Goal: Information Seeking & Learning: Learn about a topic

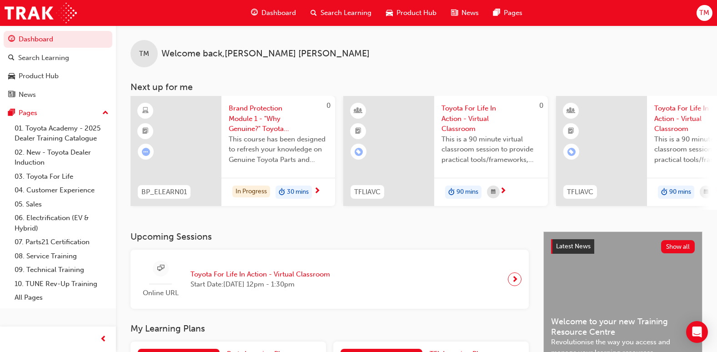
click at [271, 15] on span "Dashboard" at bounding box center [279, 13] width 35 height 10
click at [268, 122] on span "Brand Protection Module 1 - "Why Genuine?" Toyota Genuine Parts and Accessories" at bounding box center [278, 118] width 99 height 31
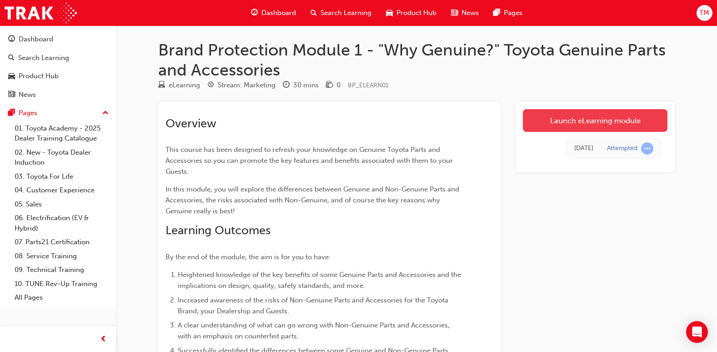
click at [571, 123] on link "Launch eLearning module" at bounding box center [595, 120] width 145 height 23
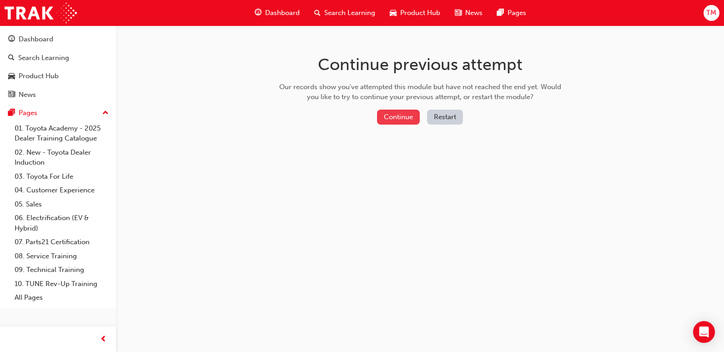
click at [394, 114] on button "Continue" at bounding box center [398, 117] width 43 height 15
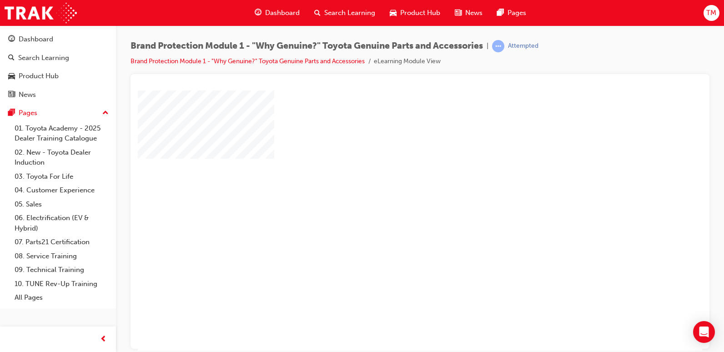
click at [394, 194] on div "play" at bounding box center [394, 194] width 0 height 0
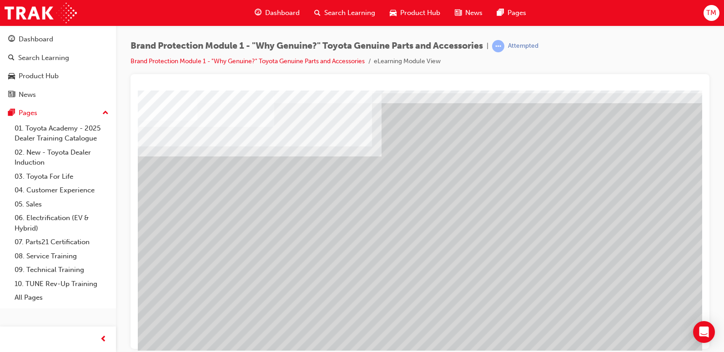
scroll to position [45, 0]
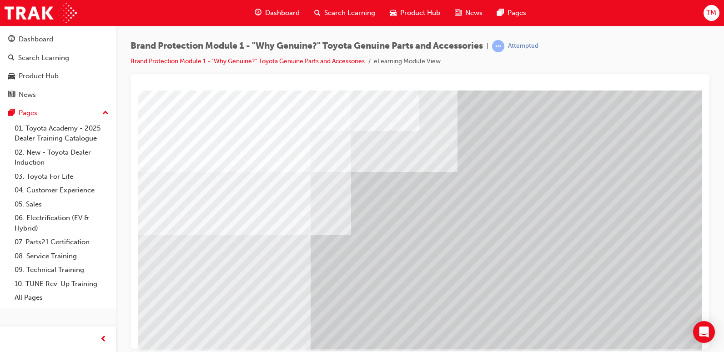
scroll to position [88, 0]
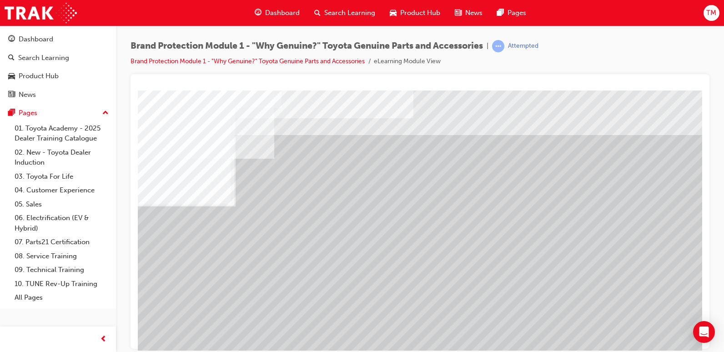
scroll to position [45, 0]
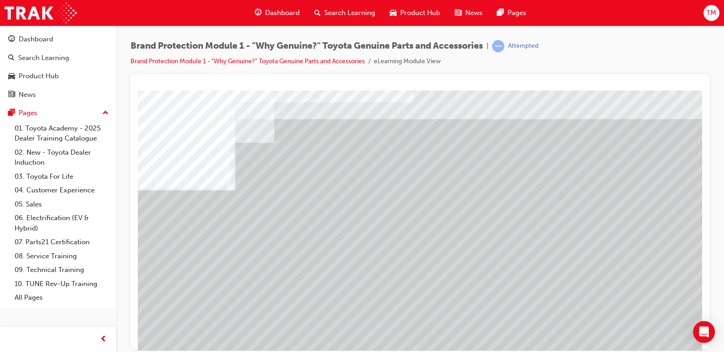
scroll to position [0, 0]
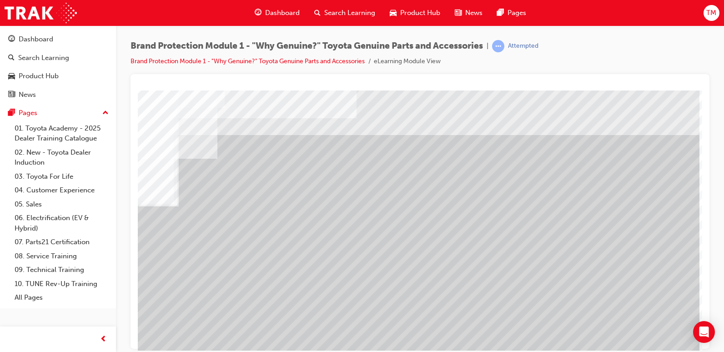
scroll to position [0, 61]
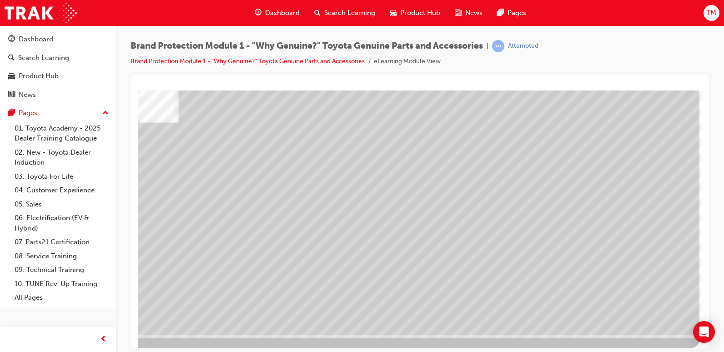
scroll to position [88, 61]
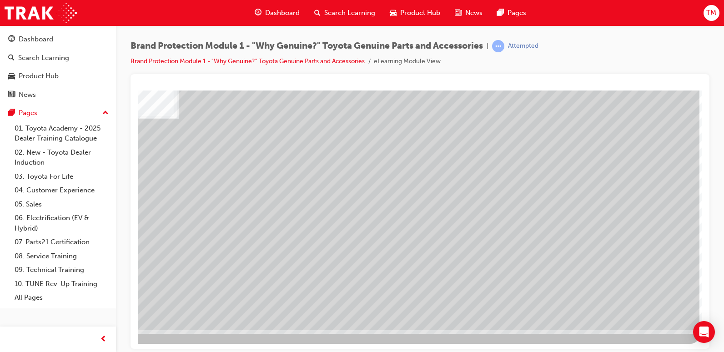
drag, startPoint x: 482, startPoint y: 348, endPoint x: 678, endPoint y: 442, distance: 217.5
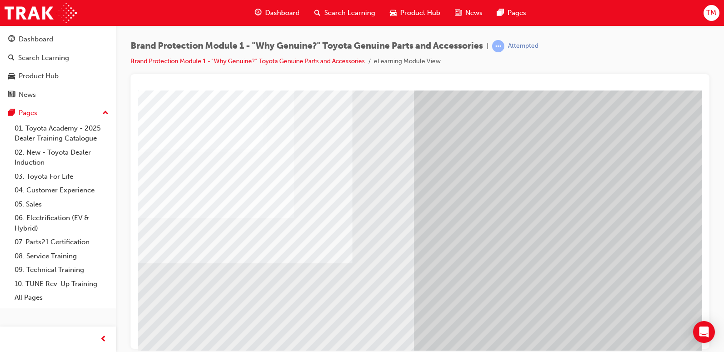
scroll to position [88, 0]
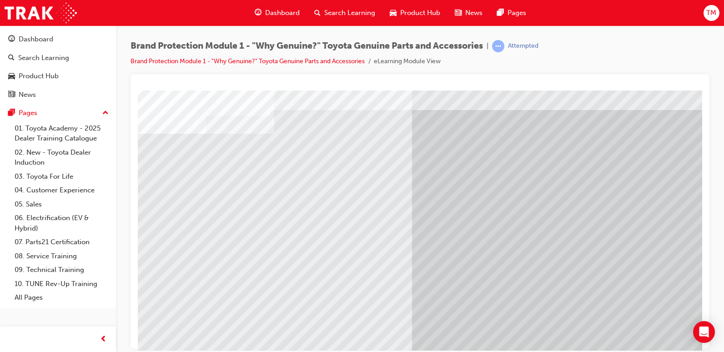
scroll to position [45, 0]
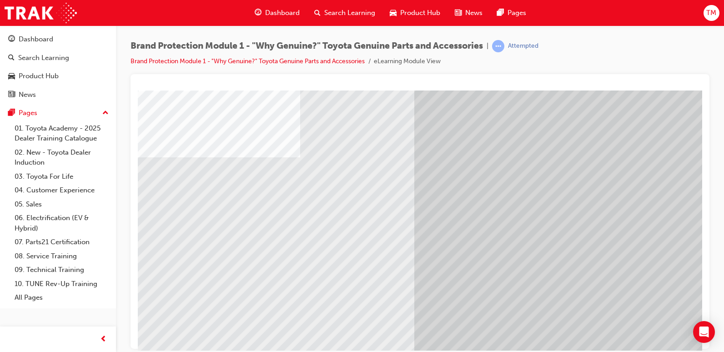
scroll to position [88, 0]
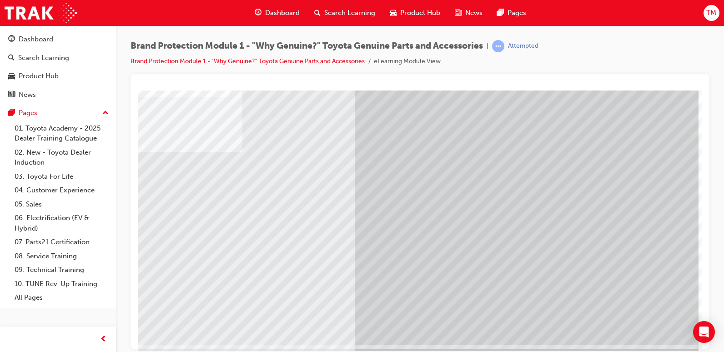
scroll to position [88, 61]
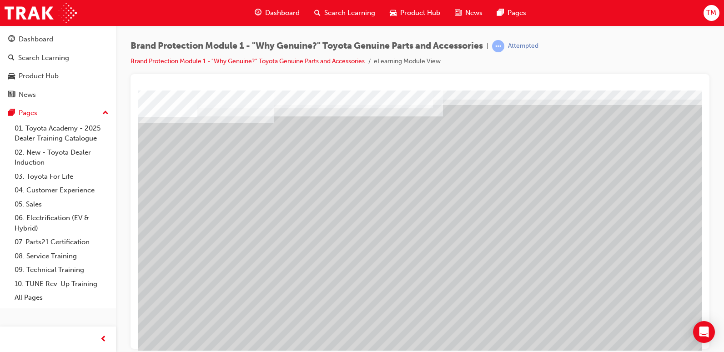
scroll to position [37, 0]
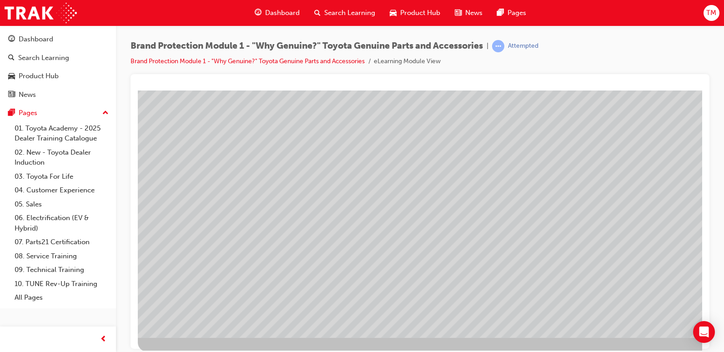
scroll to position [82, 0]
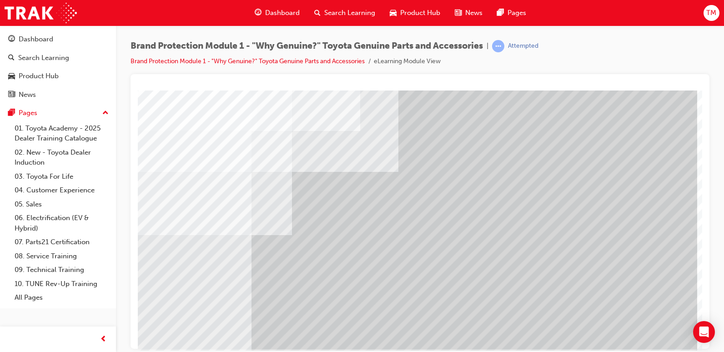
scroll to position [88, 61]
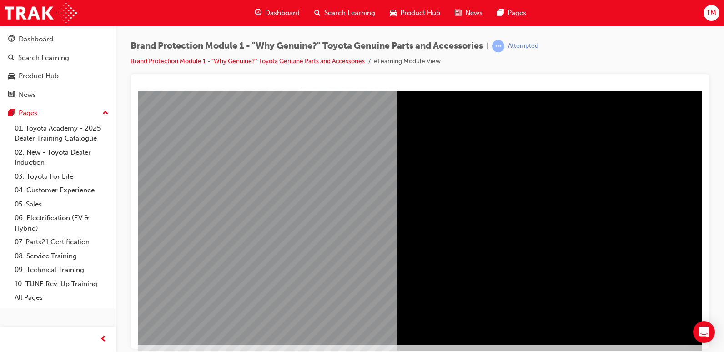
scroll to position [88, 0]
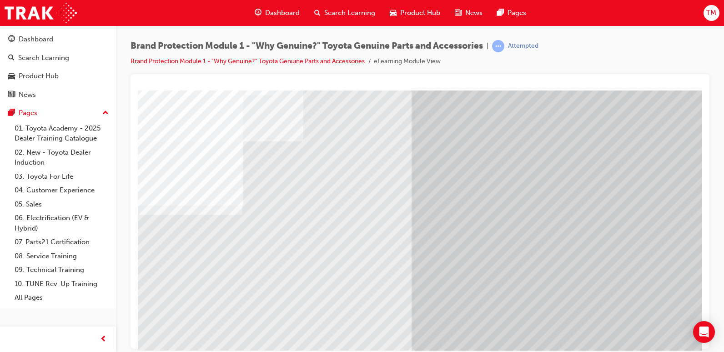
scroll to position [42, 0]
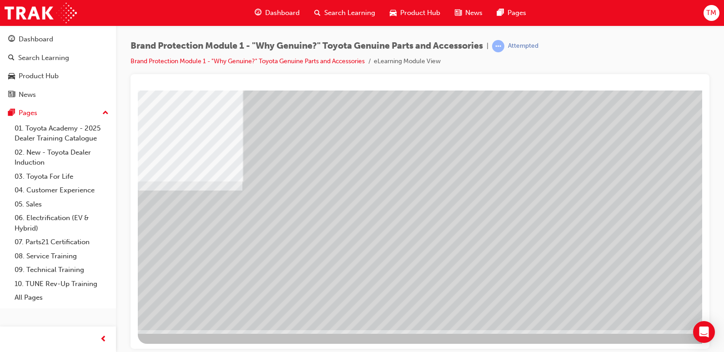
scroll to position [0, 0]
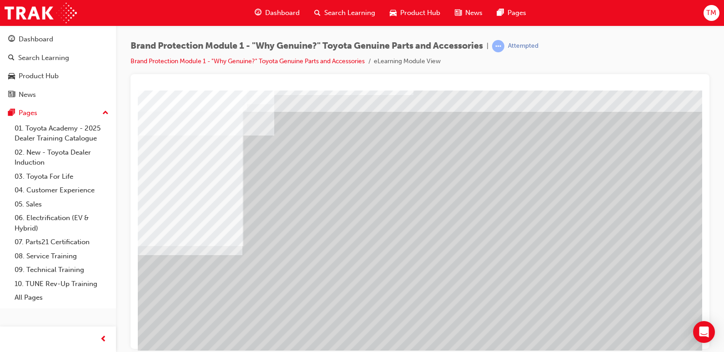
scroll to position [45, 0]
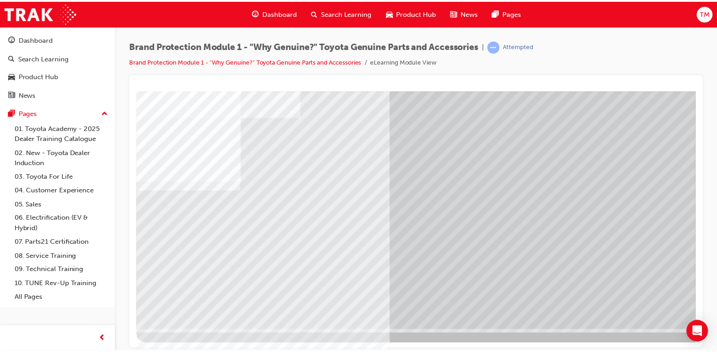
scroll to position [0, 0]
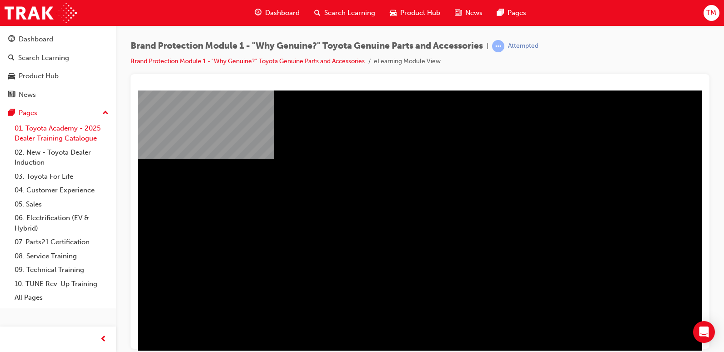
click at [50, 131] on link "01. Toyota Academy - 2025 Dealer Training Catalogue" at bounding box center [61, 133] width 101 height 24
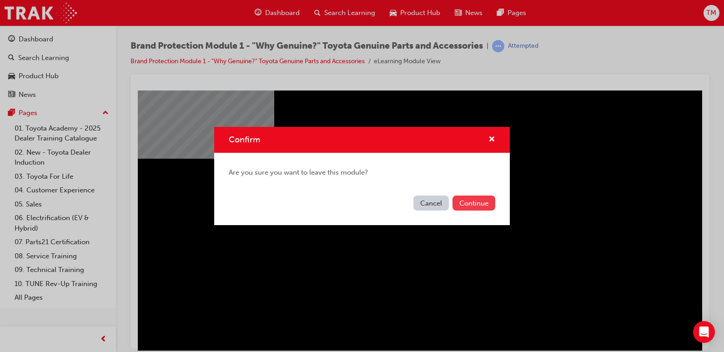
click at [474, 202] on button "Continue" at bounding box center [474, 203] width 43 height 15
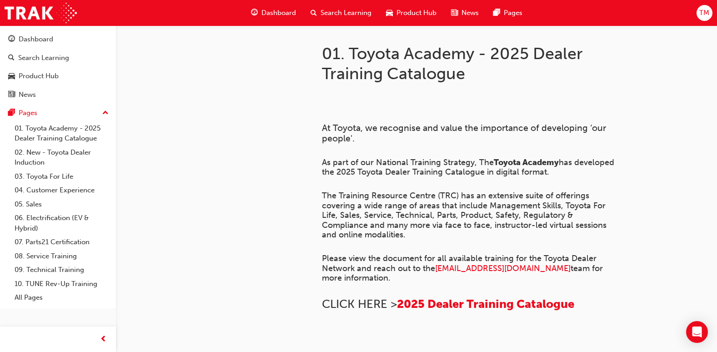
click at [325, 6] on div "Search Learning" at bounding box center [341, 13] width 76 height 19
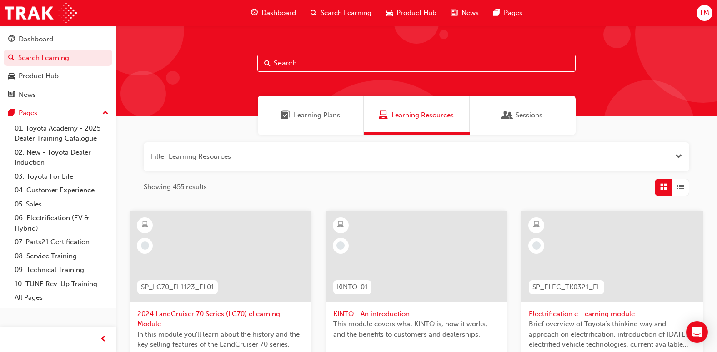
click at [308, 119] on span "Learning Plans" at bounding box center [317, 115] width 46 height 10
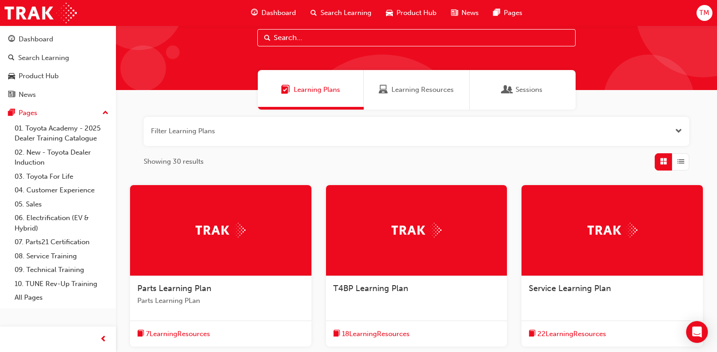
scroll to position [10, 0]
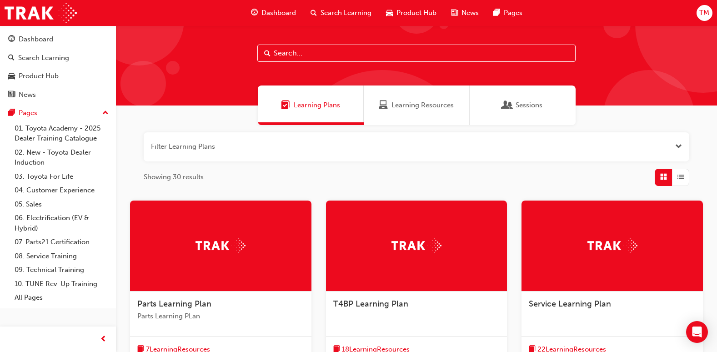
click at [551, 112] on div "Sessions" at bounding box center [523, 106] width 106 height 40
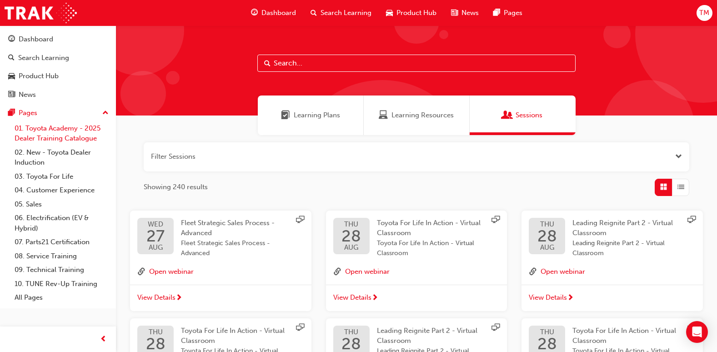
click at [51, 122] on link "01. Toyota Academy - 2025 Dealer Training Catalogue" at bounding box center [61, 133] width 101 height 24
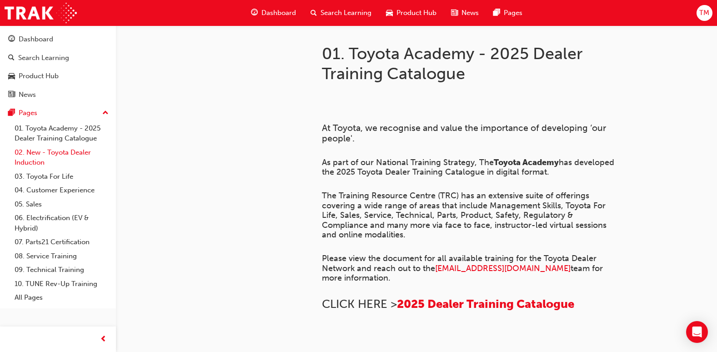
click at [57, 150] on link "02. New - Toyota Dealer Induction" at bounding box center [61, 158] width 101 height 24
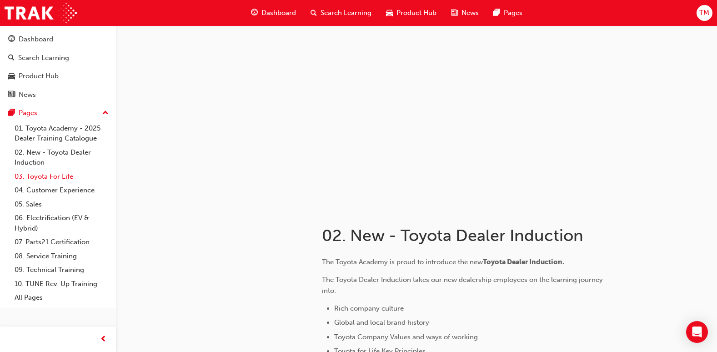
click at [57, 171] on link "03. Toyota For Life" at bounding box center [61, 177] width 101 height 14
